Goal: Browse casually

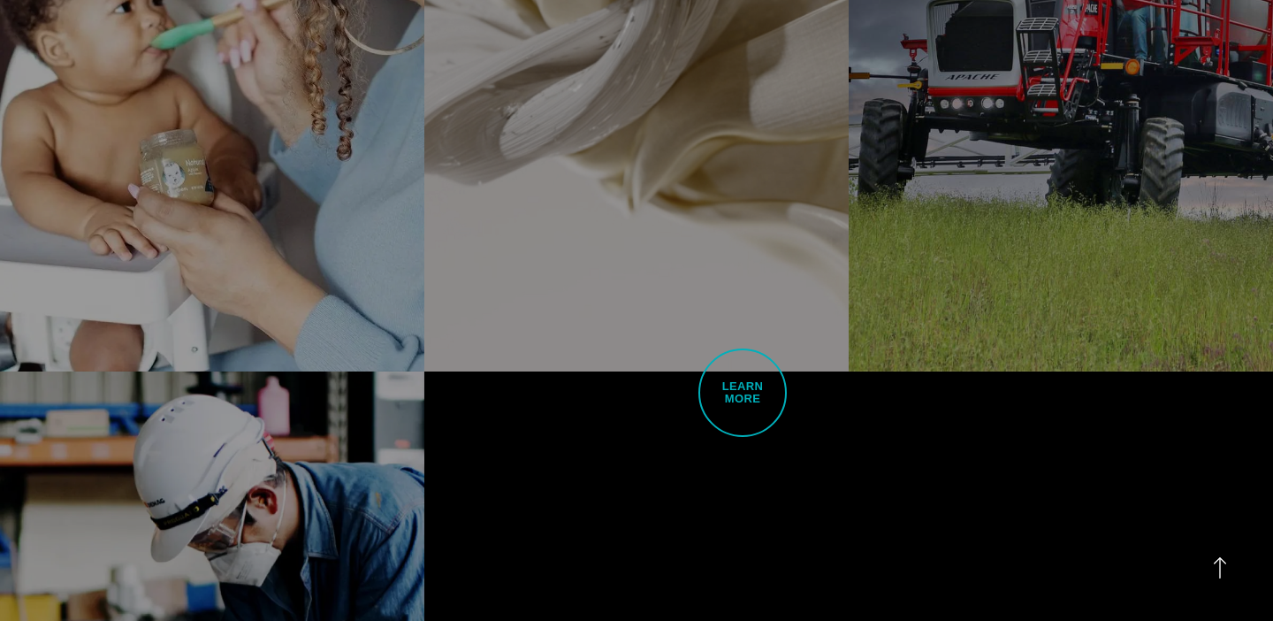
scroll to position [4071, 0]
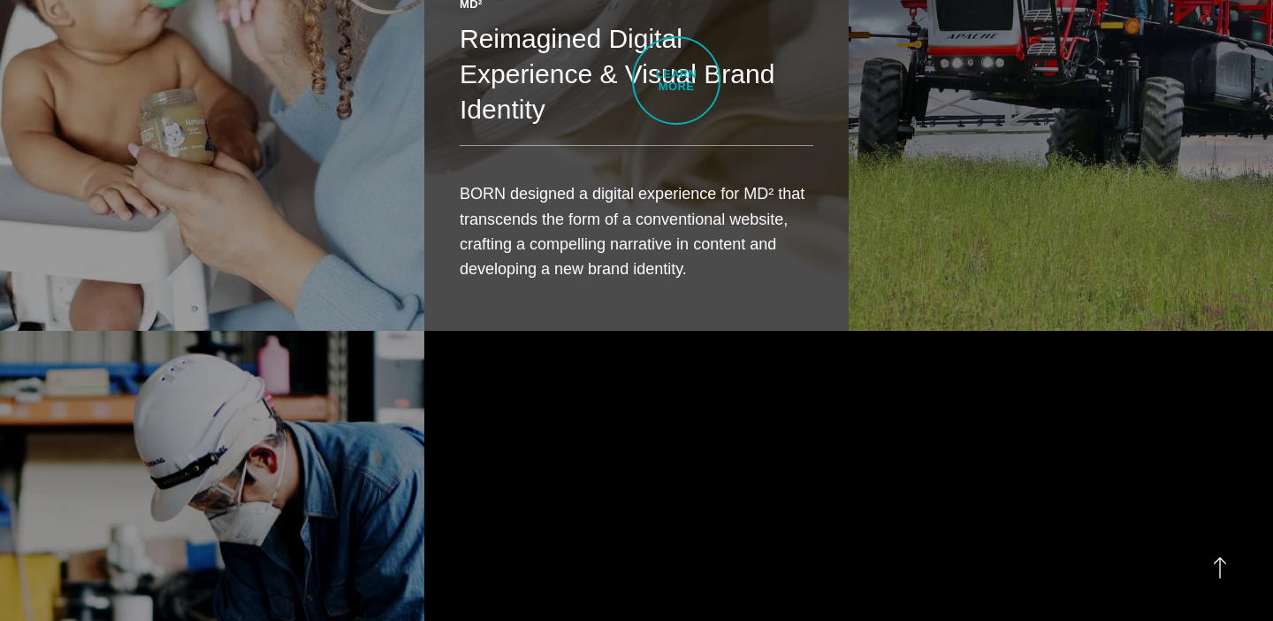
click at [676, 80] on h2 "Reimagined Digital Experience & Visual Brand Identity" at bounding box center [637, 74] width 354 height 107
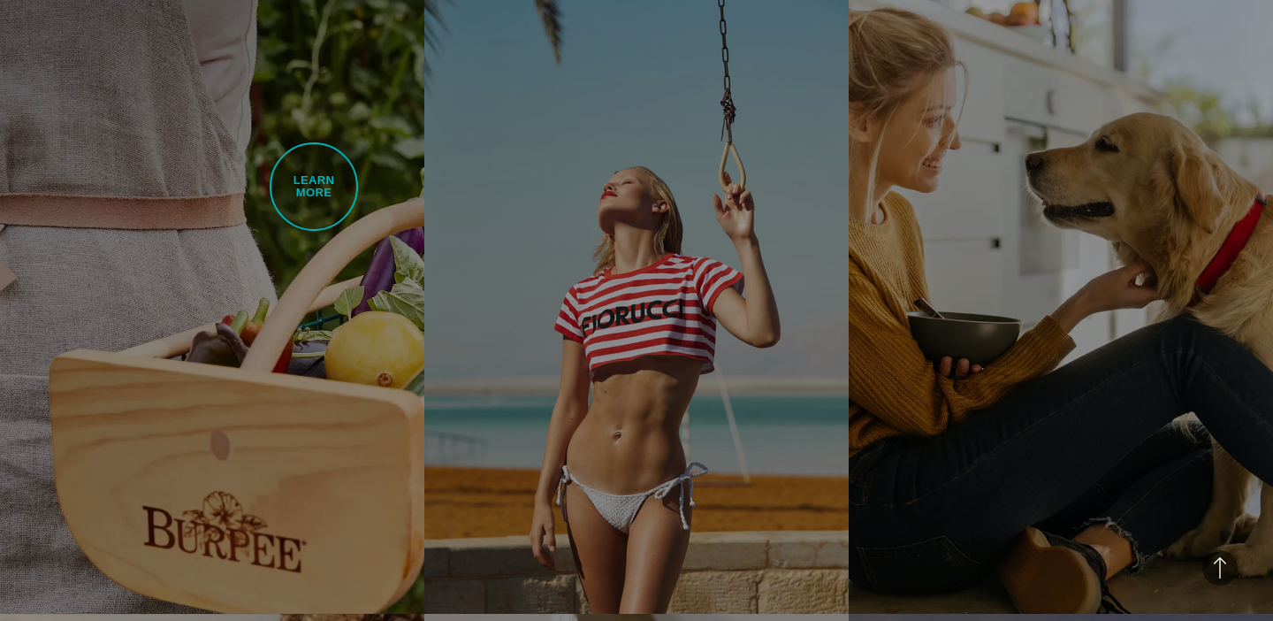
scroll to position [3117, 0]
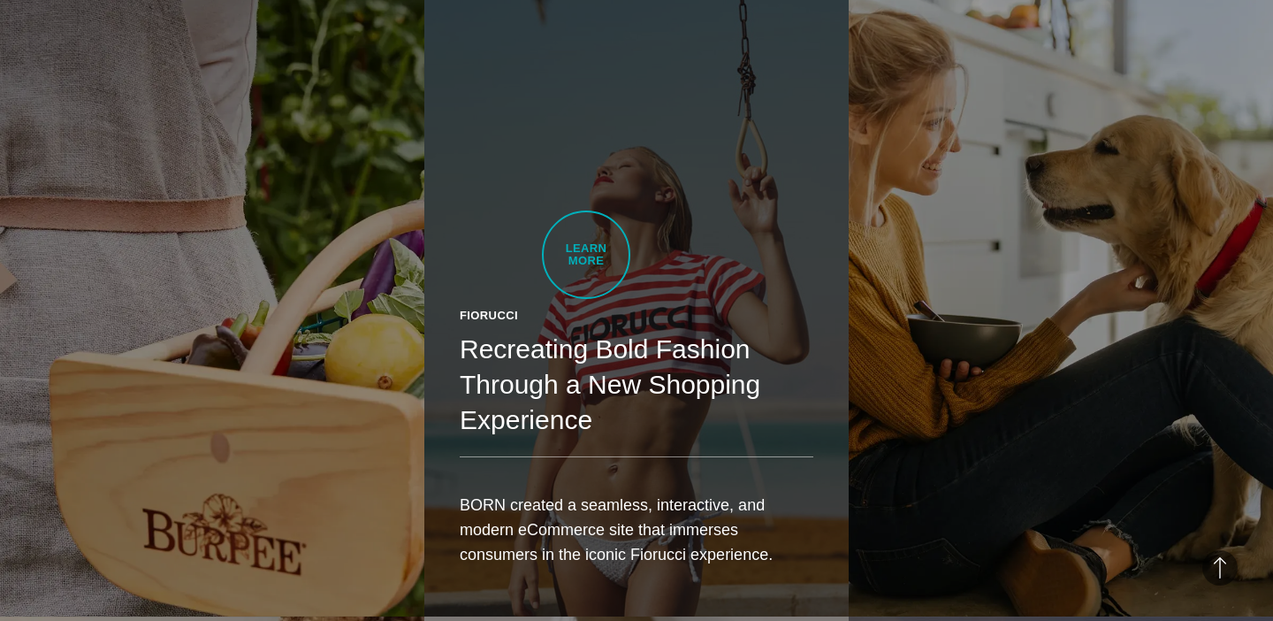
click at [586, 255] on link "Fiorucci Recreating Bold Fashion Through a New Shopping Experience BORN created…" at bounding box center [636, 282] width 424 height 668
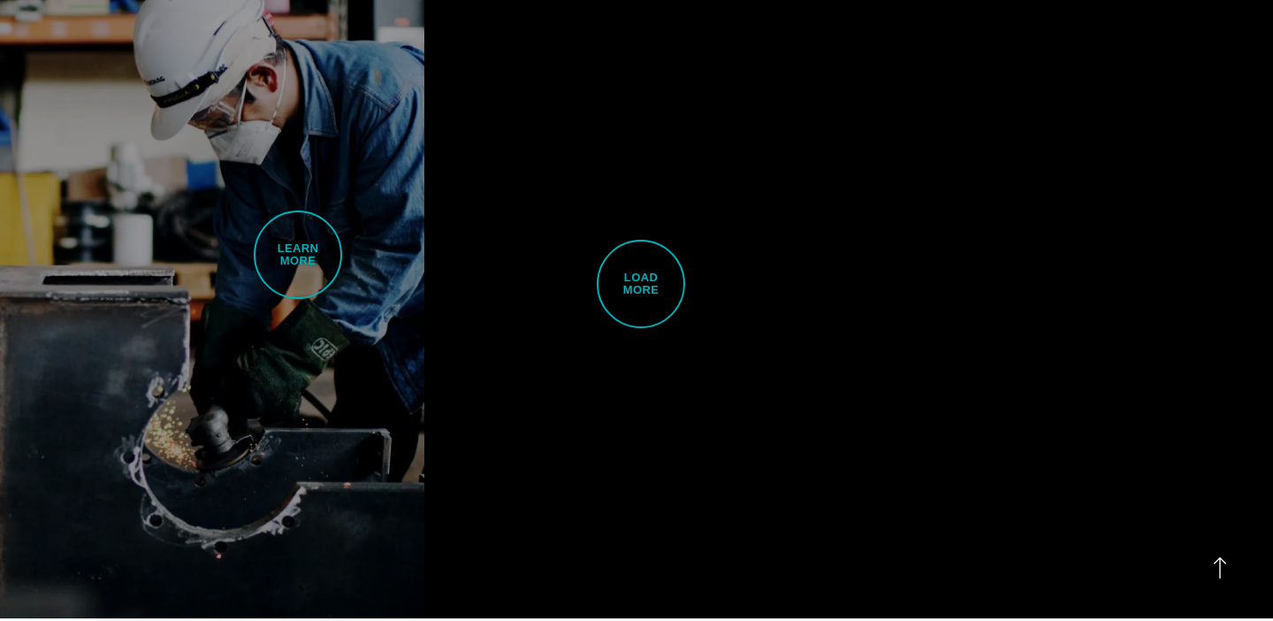
scroll to position [4464, 0]
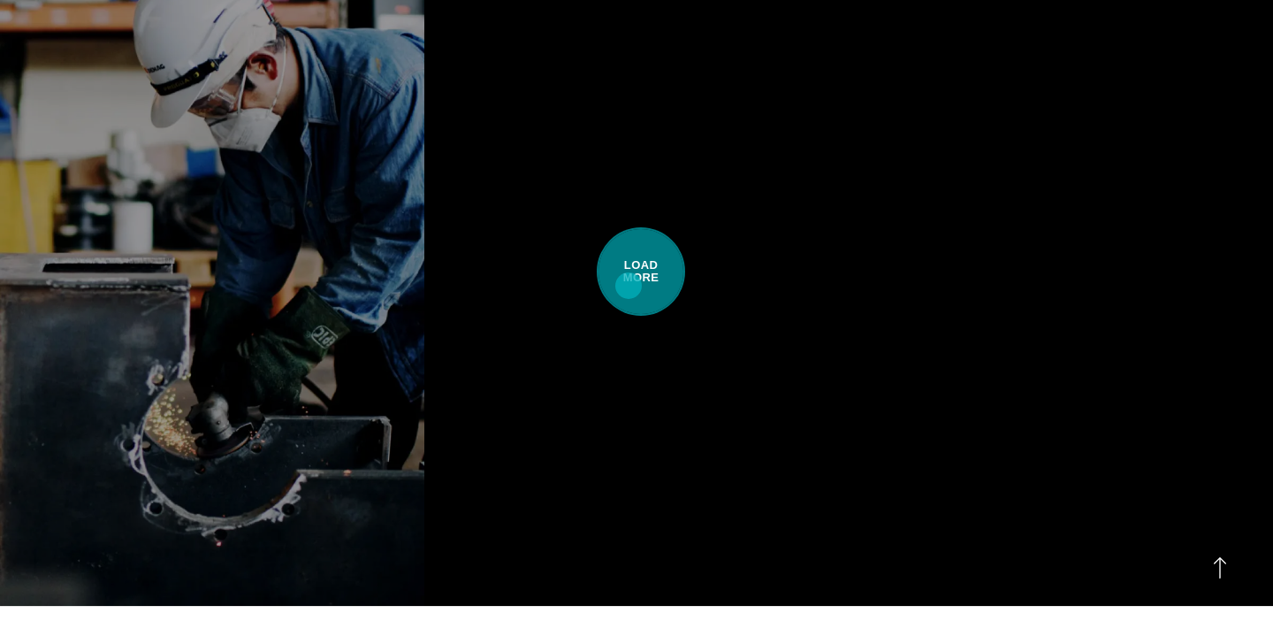
click at [629, 286] on span "Load More" at bounding box center [641, 271] width 88 height 88
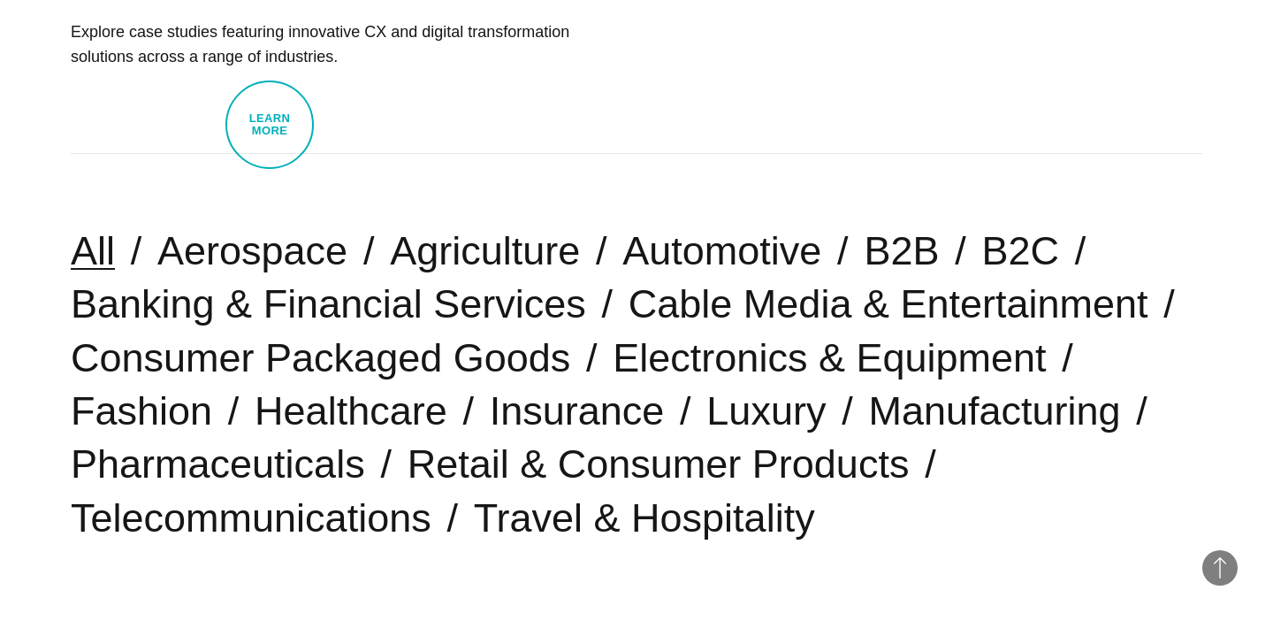
scroll to position [0, 0]
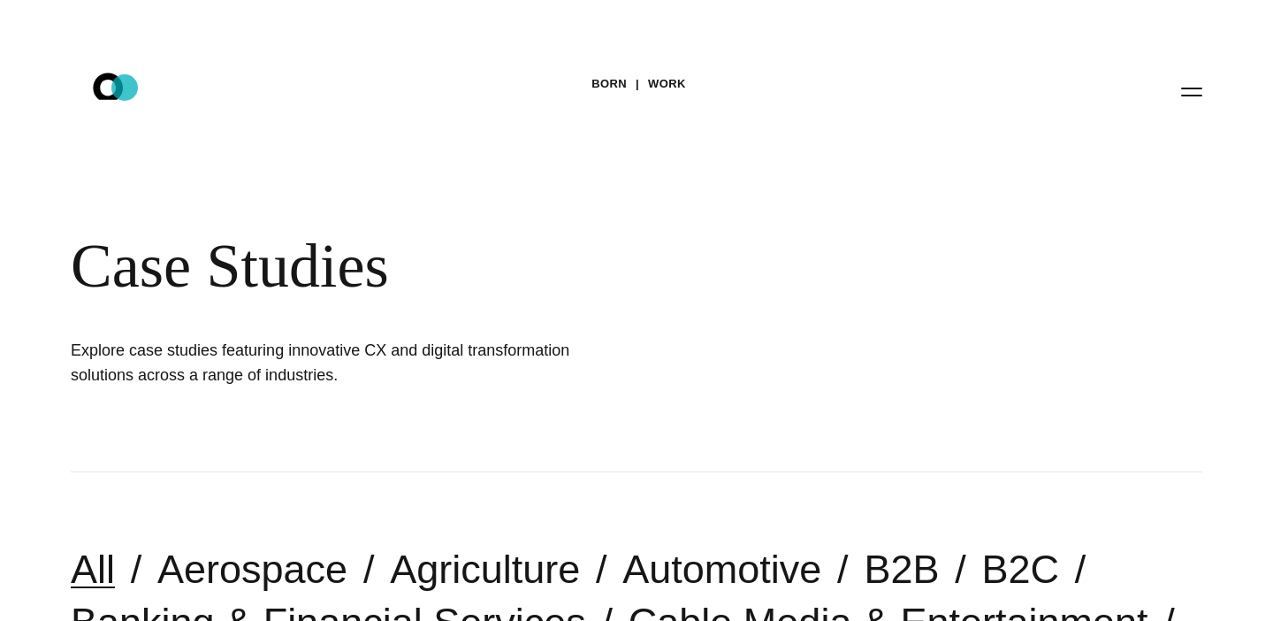
click at [125, 88] on icon ".st0{display:none;} .st1{display:inline;} .st2{font-family:'HelveticaNeue-Mediu…" at bounding box center [120, 91] width 113 height 46
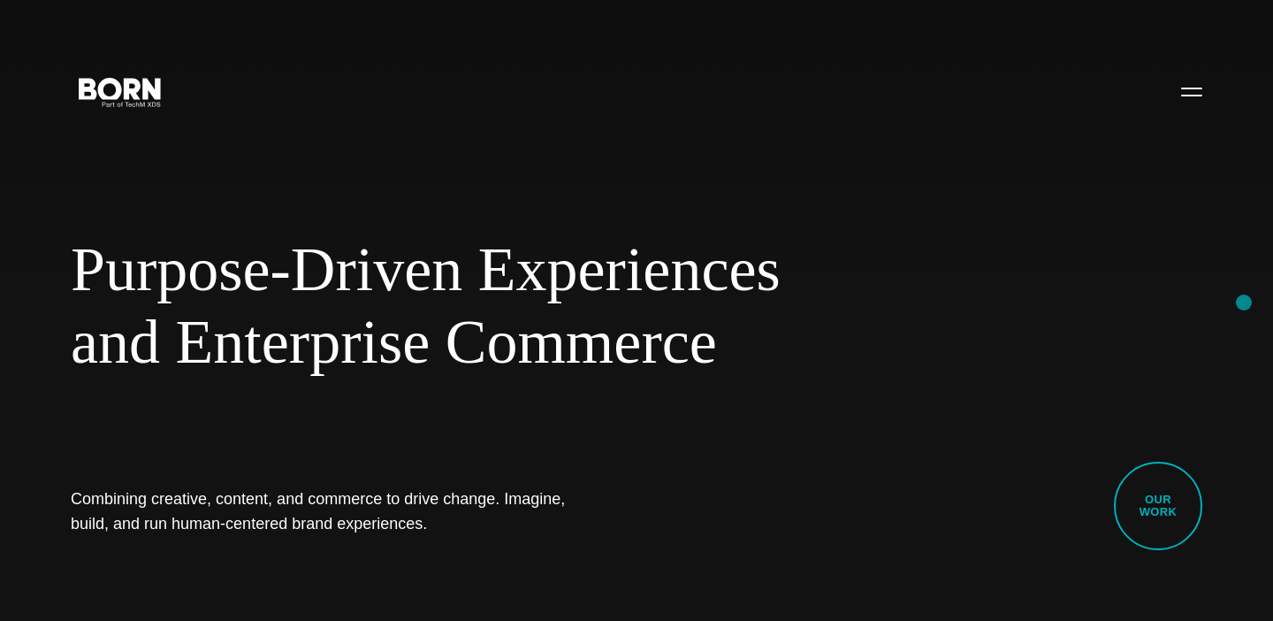
scroll to position [37, 0]
